Goal: Task Accomplishment & Management: Complete application form

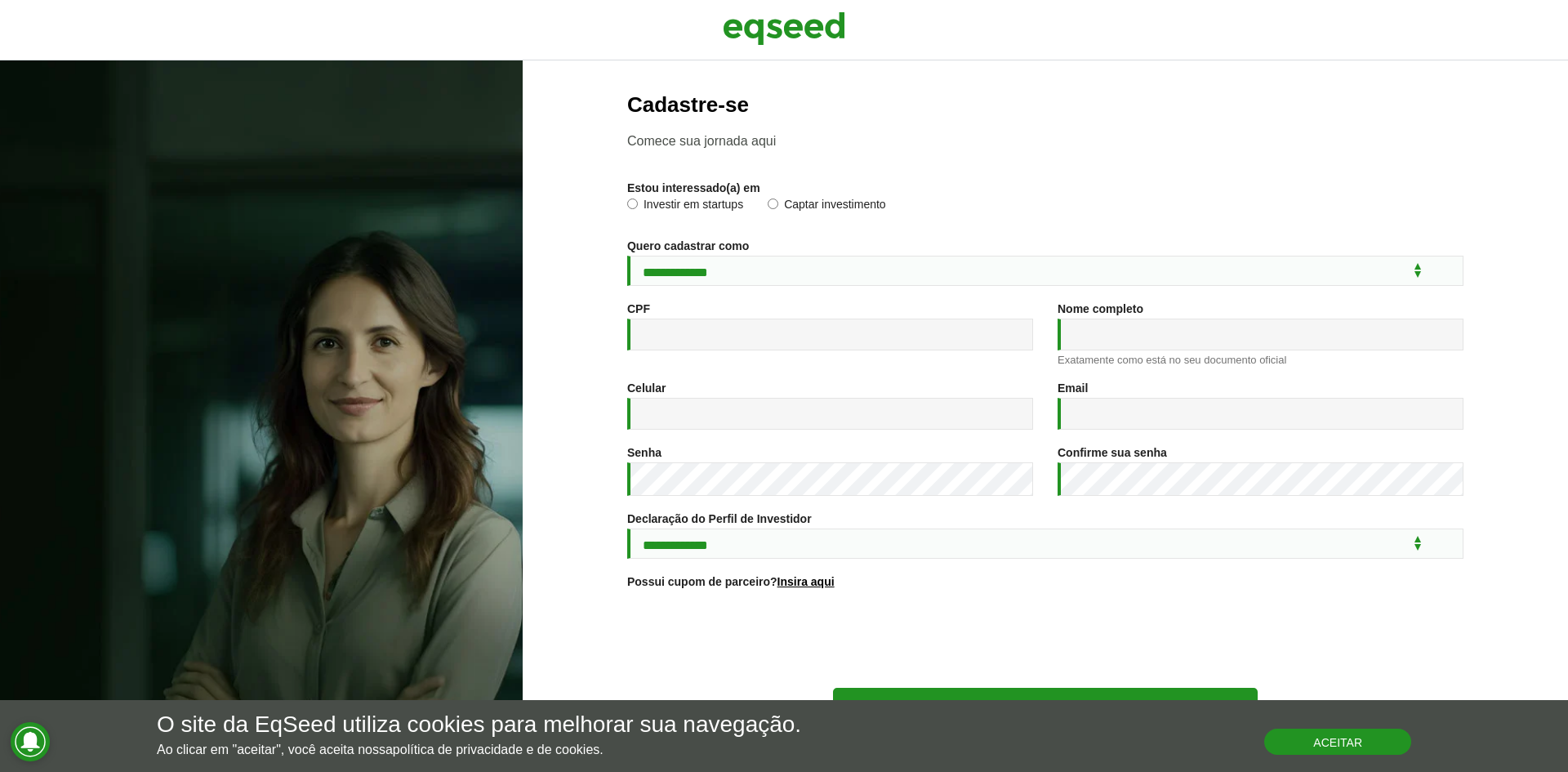
click at [1287, 743] on button "Aceitar" at bounding box center [1337, 741] width 147 height 26
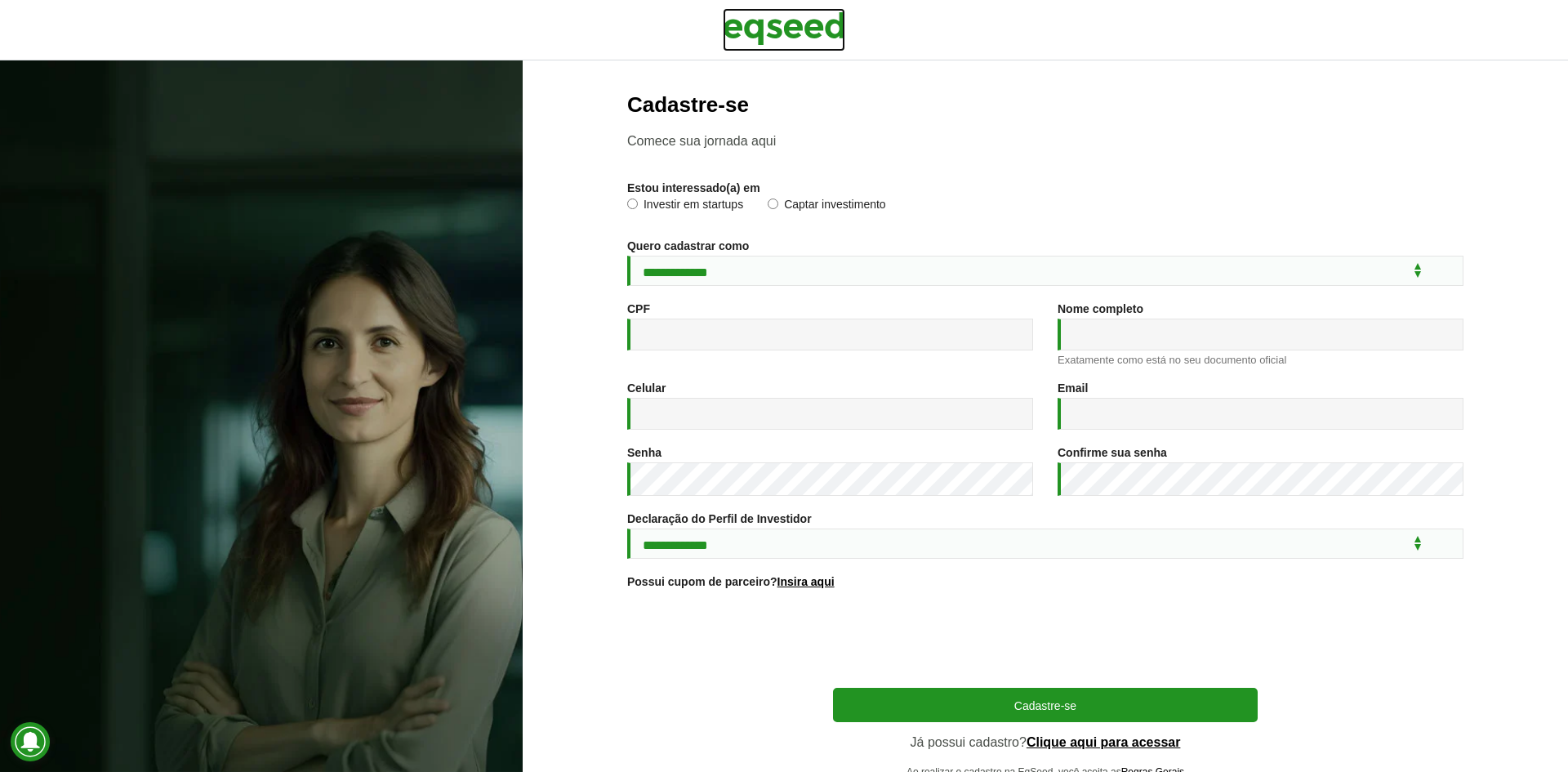
click at [749, 30] on img at bounding box center [784, 28] width 122 height 41
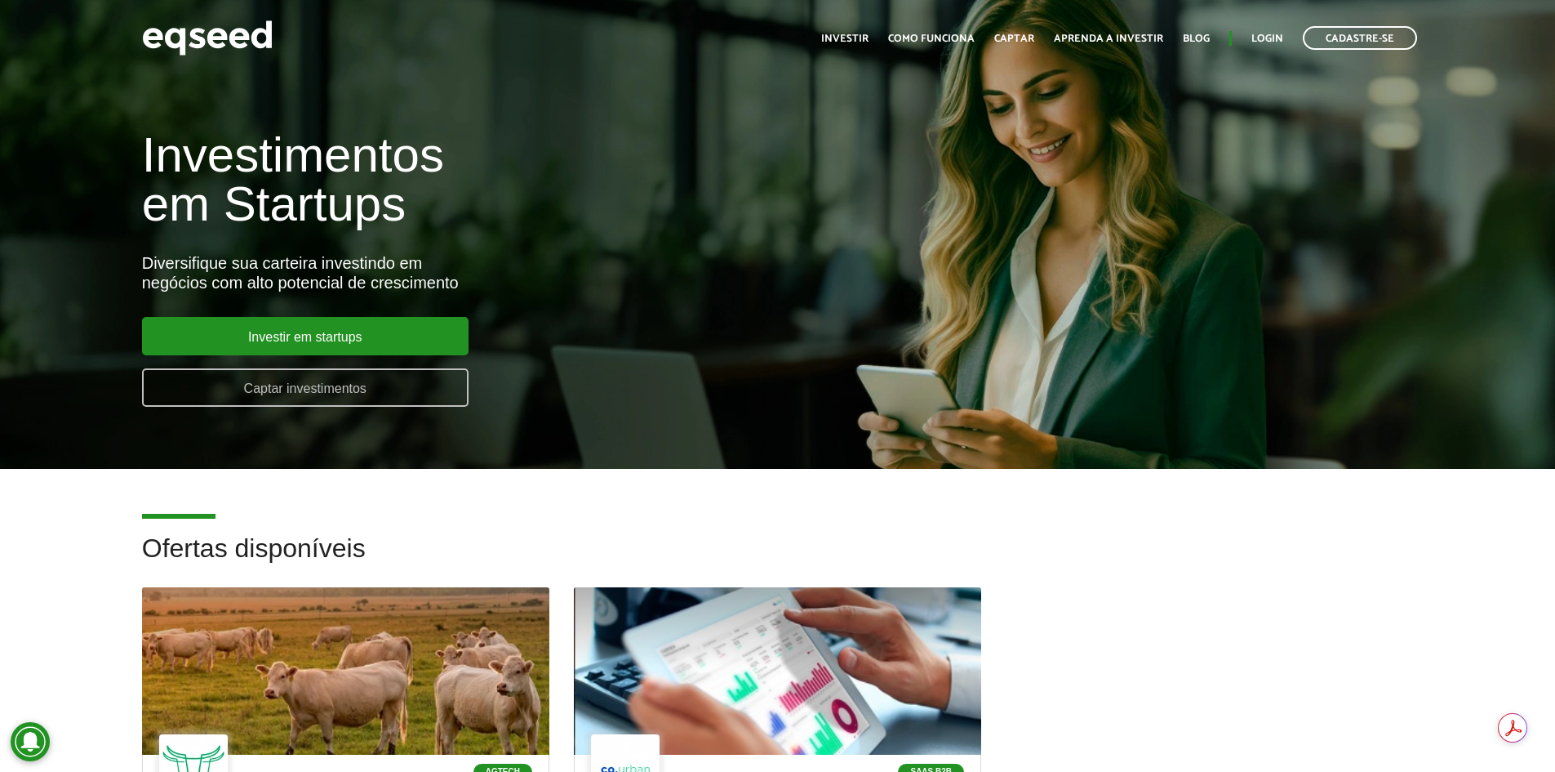
click at [345, 398] on link "Captar investimentos" at bounding box center [305, 387] width 327 height 38
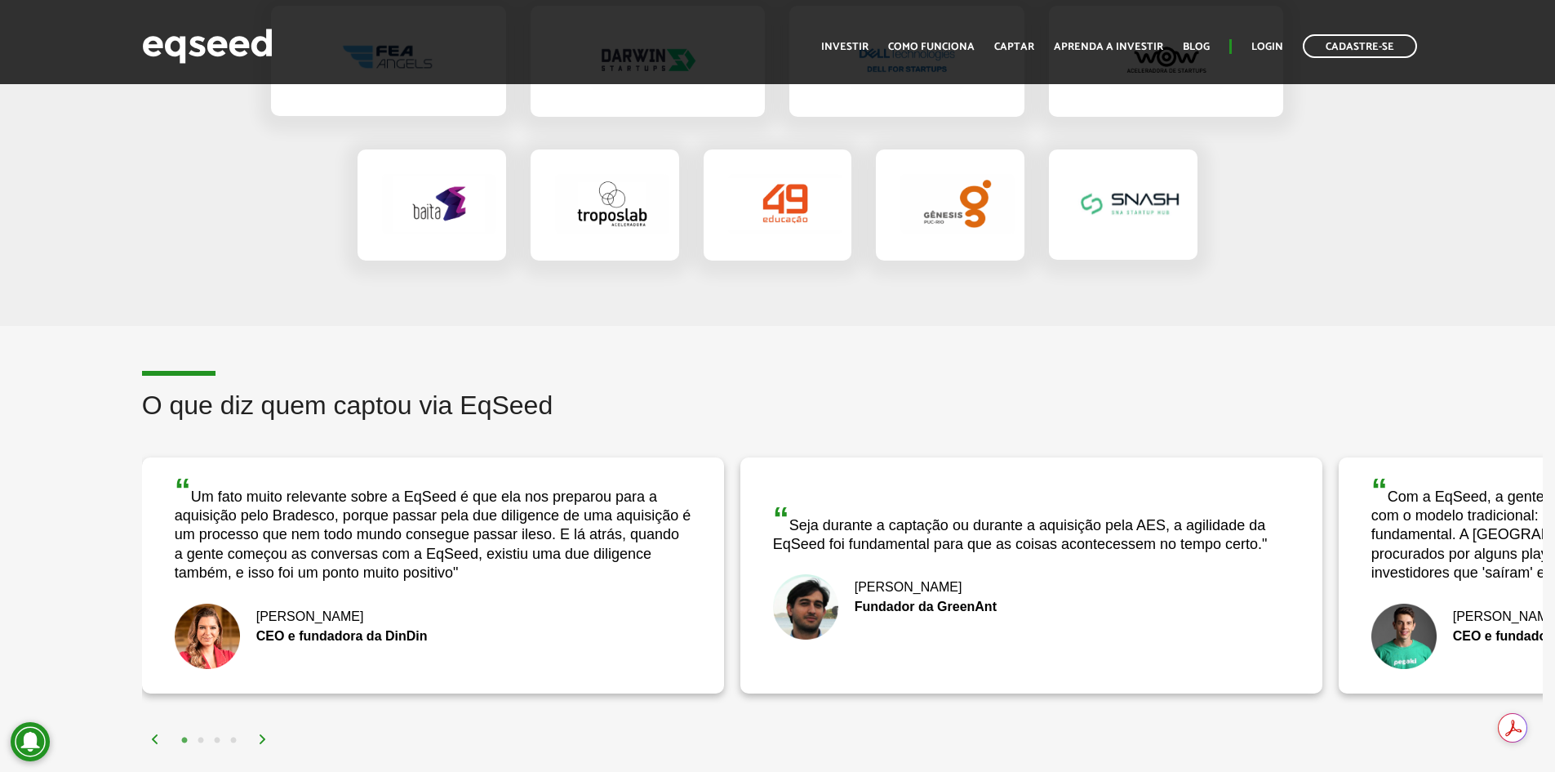
scroll to position [2857, 0]
